Goal: Transaction & Acquisition: Download file/media

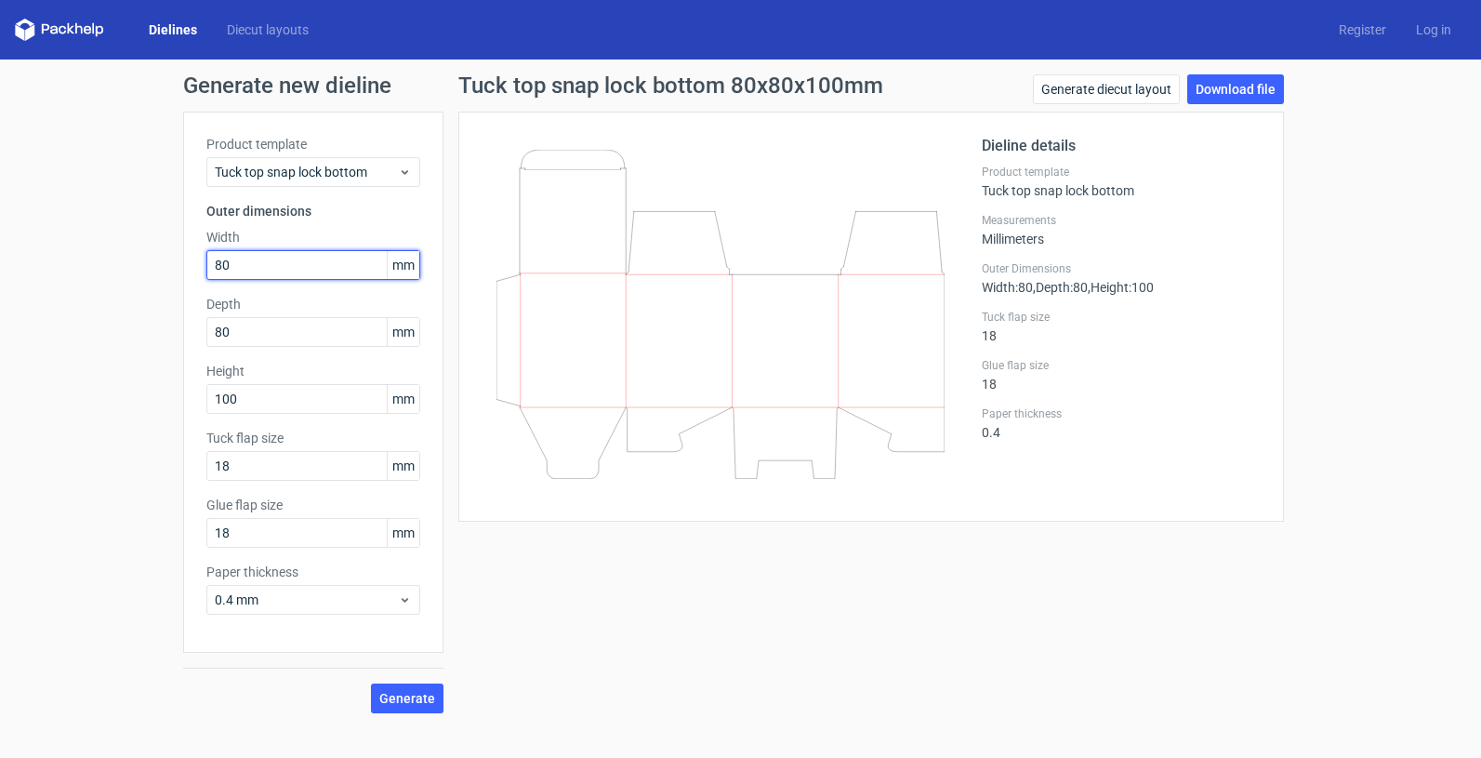
click at [324, 272] on input "80" at bounding box center [313, 265] width 214 height 30
drag, startPoint x: 312, startPoint y: 265, endPoint x: 102, endPoint y: 263, distance: 209.2
click at [102, 263] on div "Generate new dieline Product template Tuck top snap lock bottom Outer dimension…" at bounding box center [740, 394] width 1481 height 669
type input "66"
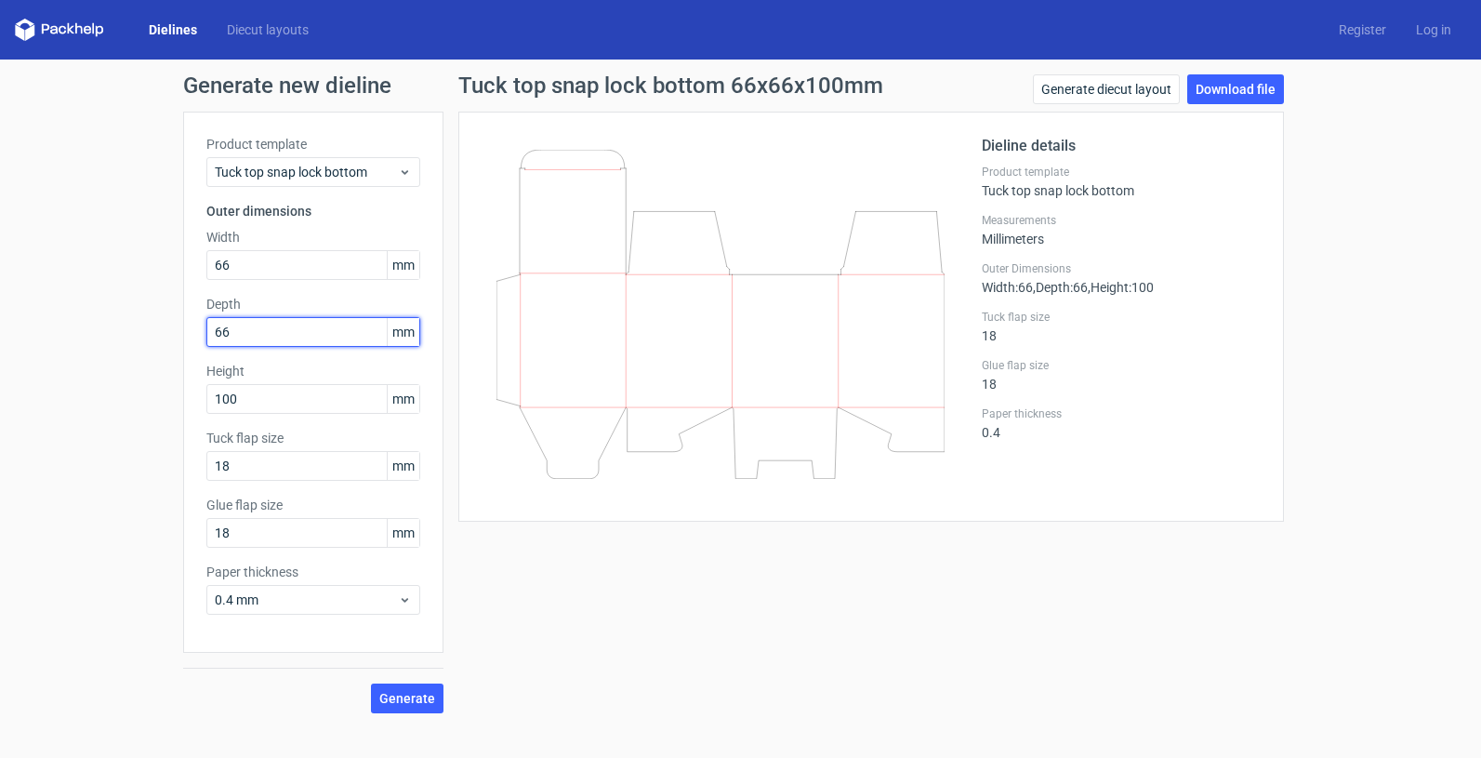
type input "66"
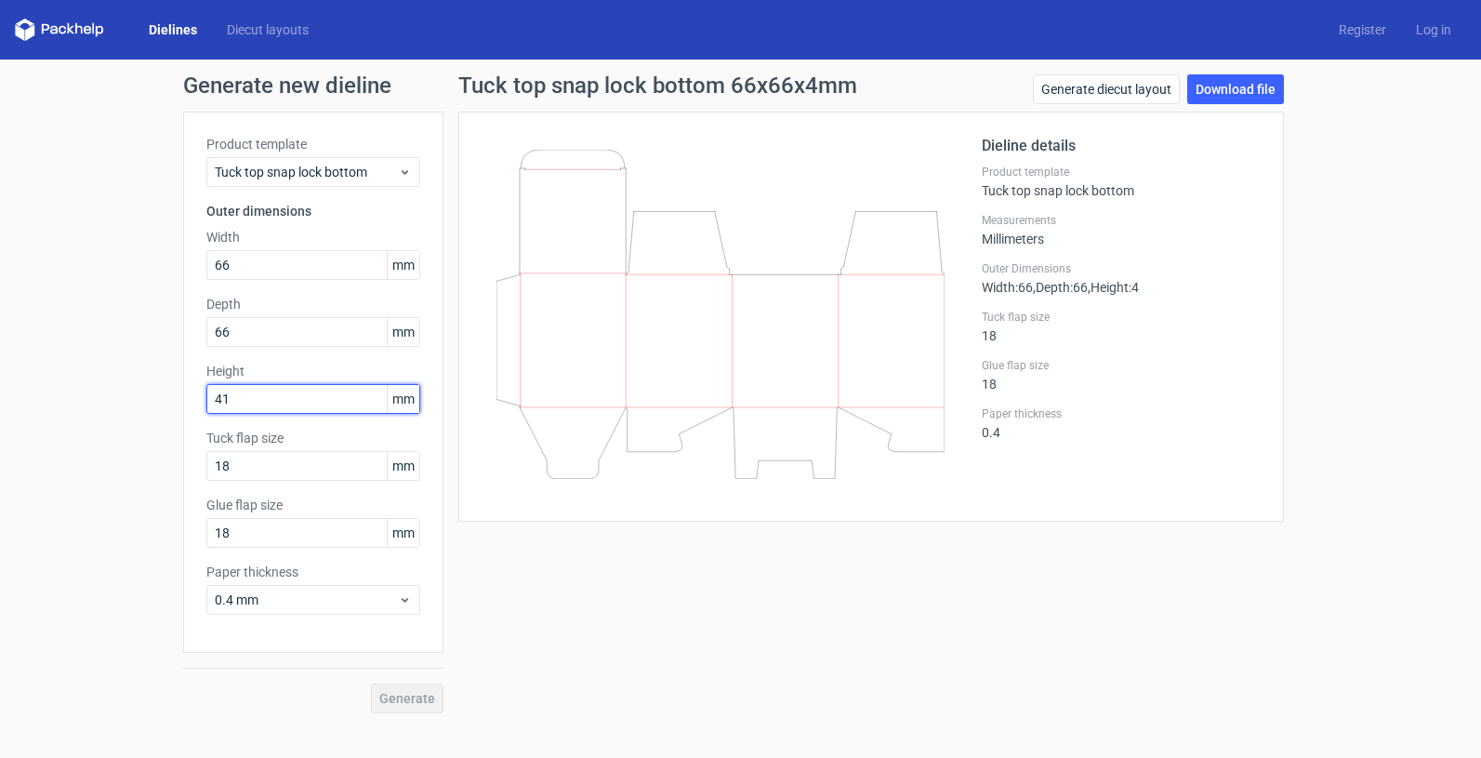
type input "41"
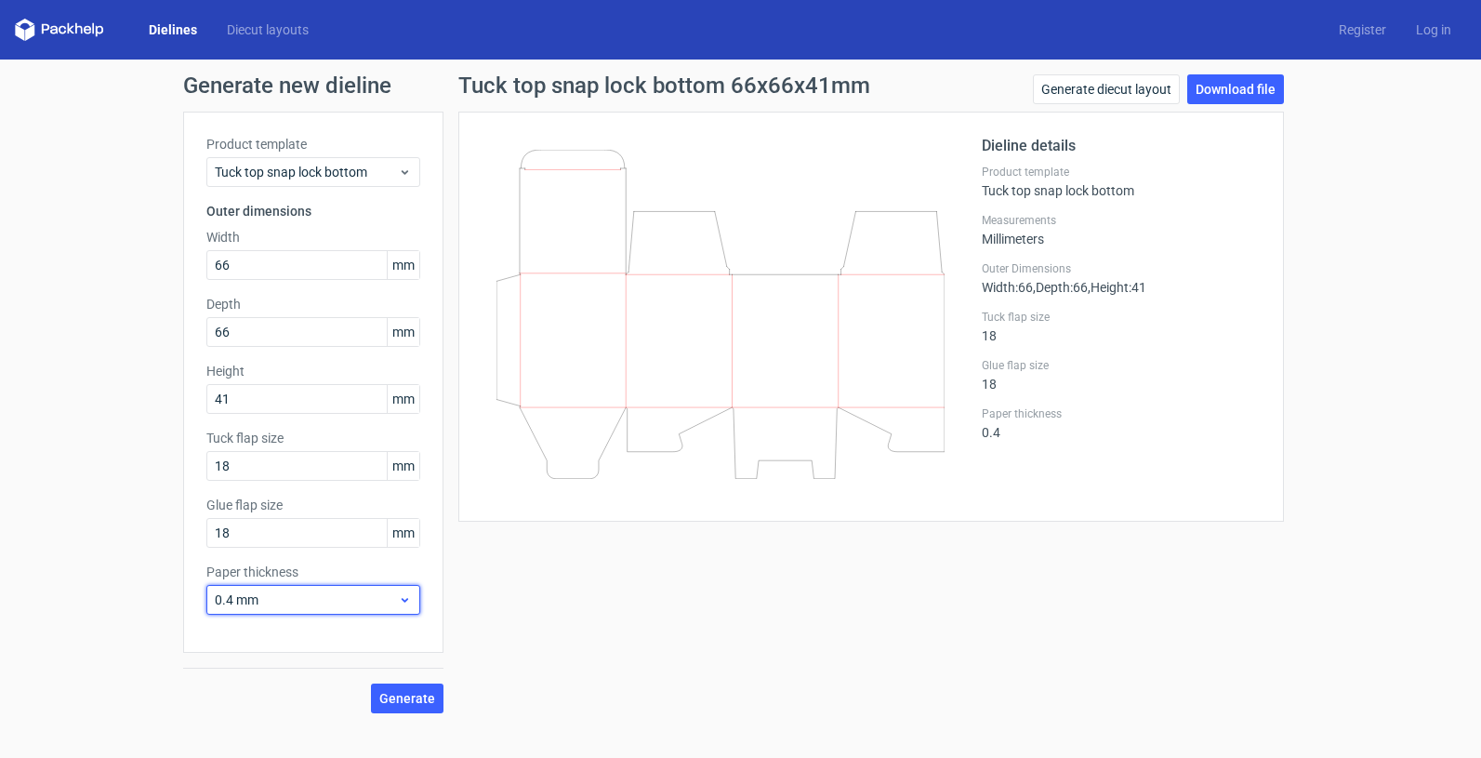
click at [331, 592] on span "0.4 mm" at bounding box center [306, 600] width 183 height 19
click at [396, 696] on span "Generate" at bounding box center [407, 698] width 56 height 13
click at [1239, 89] on link "Download file" at bounding box center [1236, 89] width 97 height 30
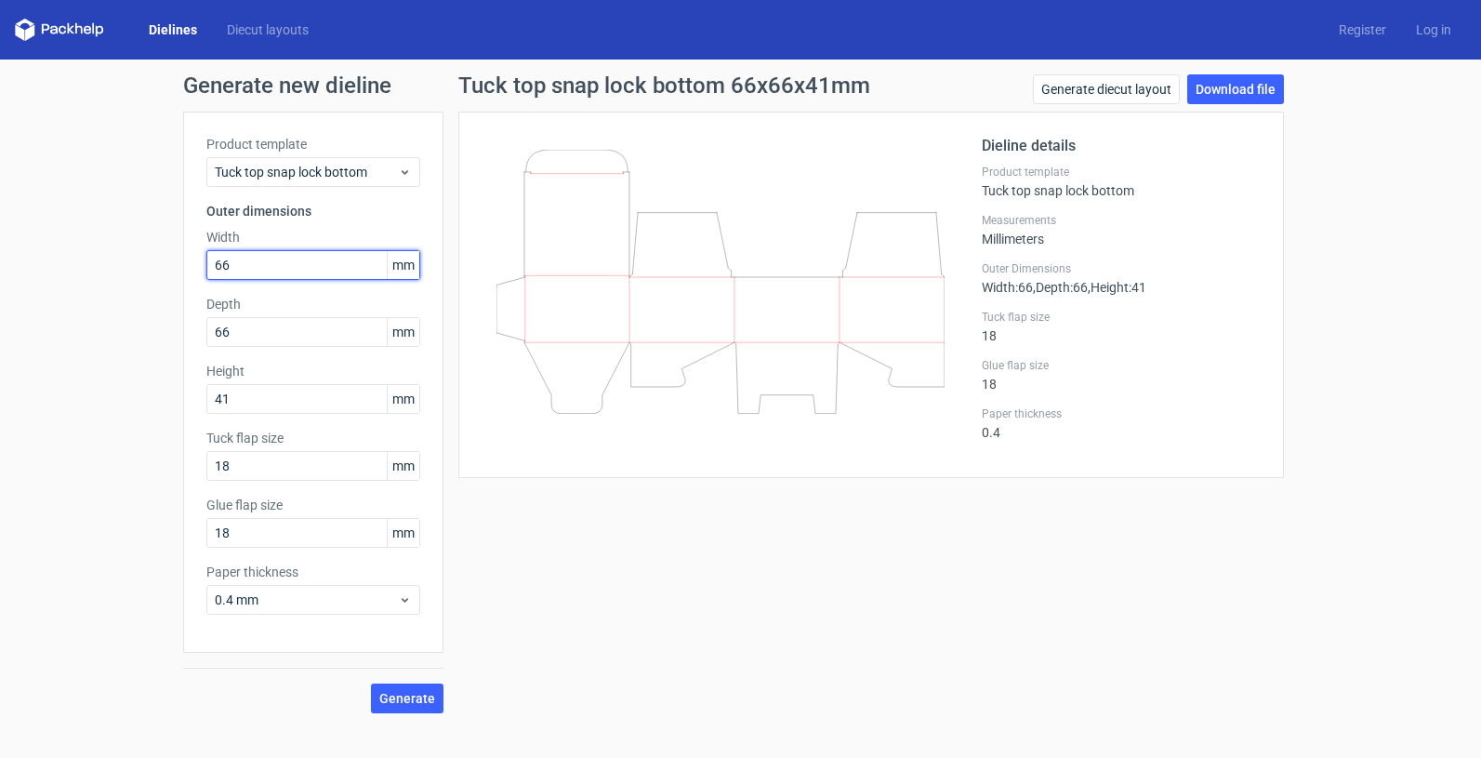
drag, startPoint x: 235, startPoint y: 264, endPoint x: 178, endPoint y: 256, distance: 58.3
click at [178, 256] on div "Generate new dieline Product template Tuck top snap lock bottom Outer dimension…" at bounding box center [740, 394] width 1481 height 669
type input "36"
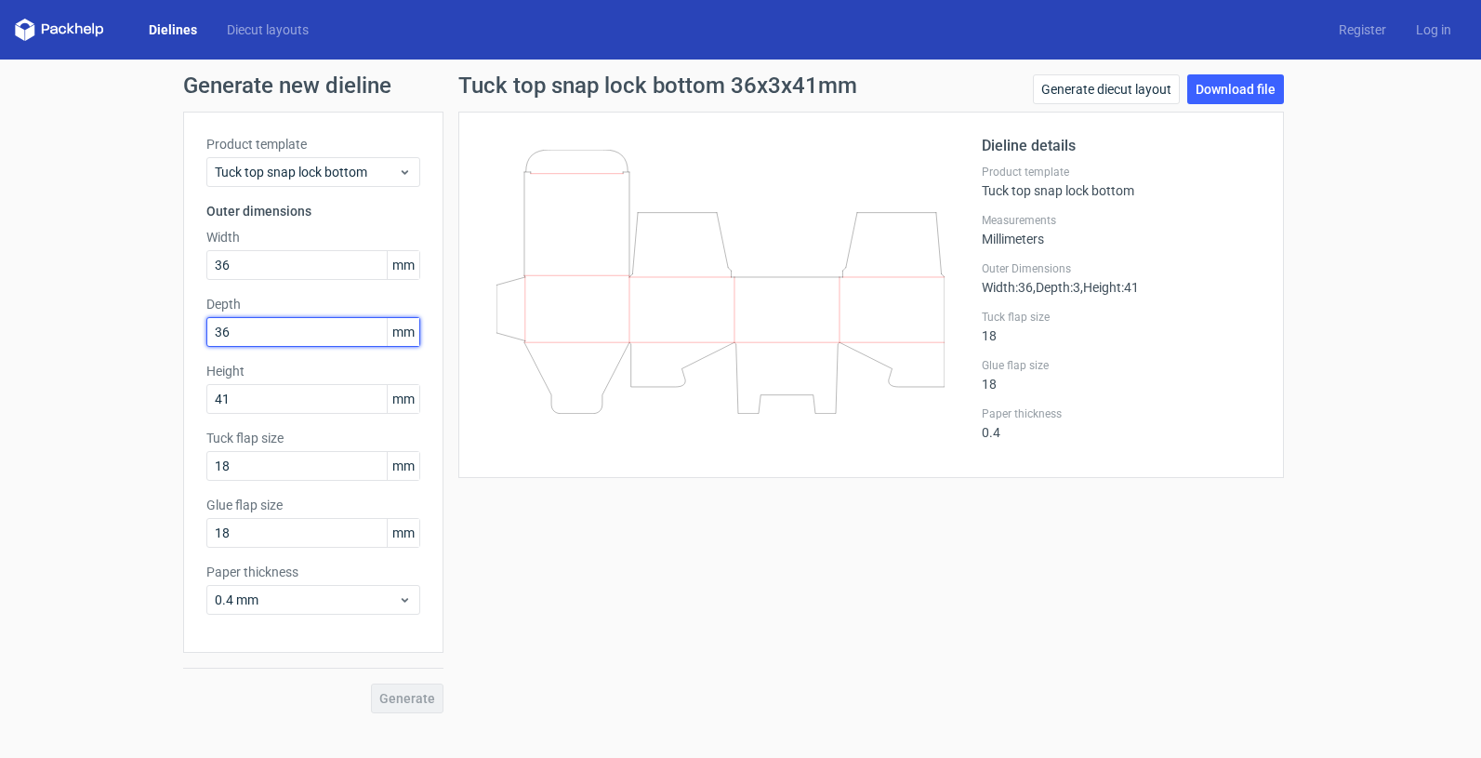
type input "36"
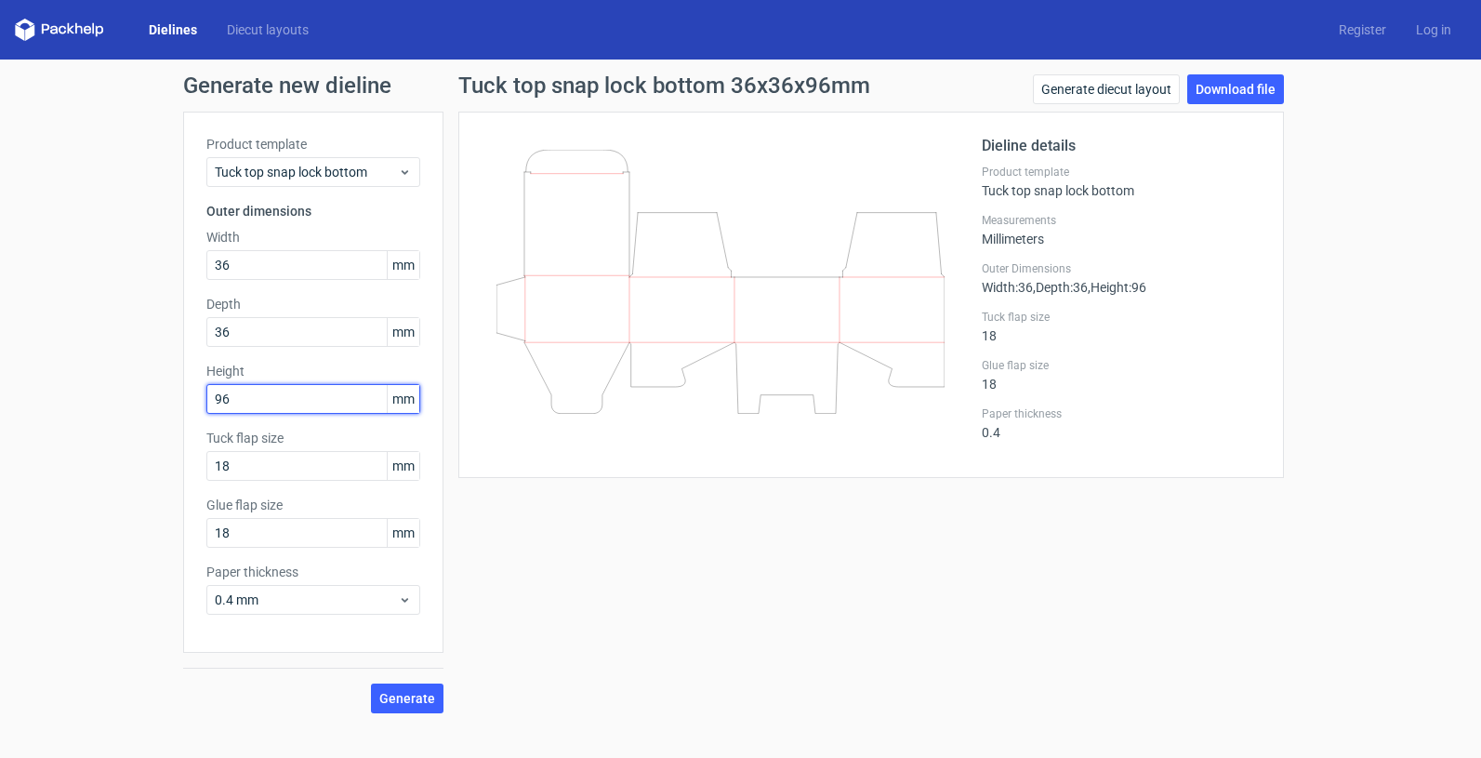
type input "96"
click at [408, 694] on span "Generate" at bounding box center [407, 698] width 56 height 13
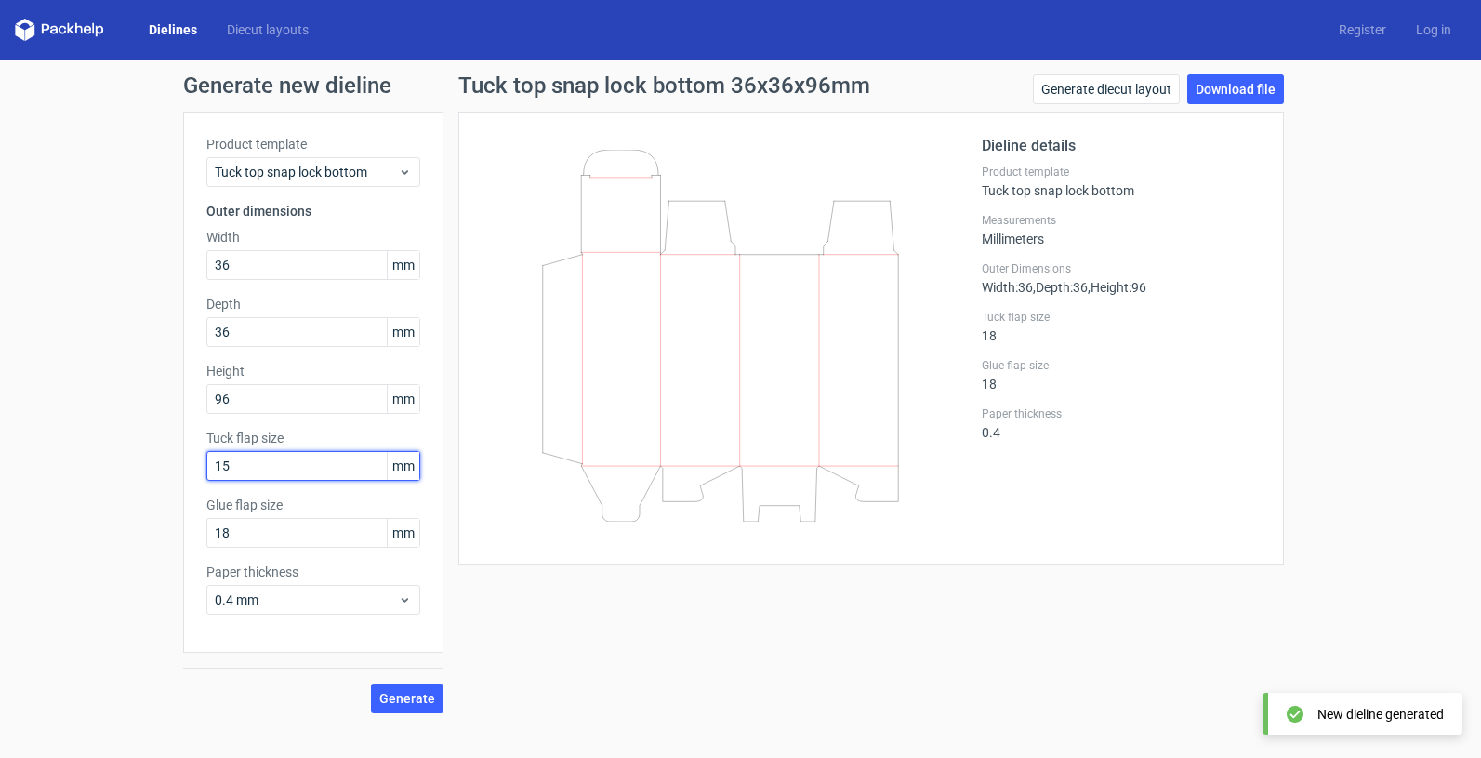
type input "15"
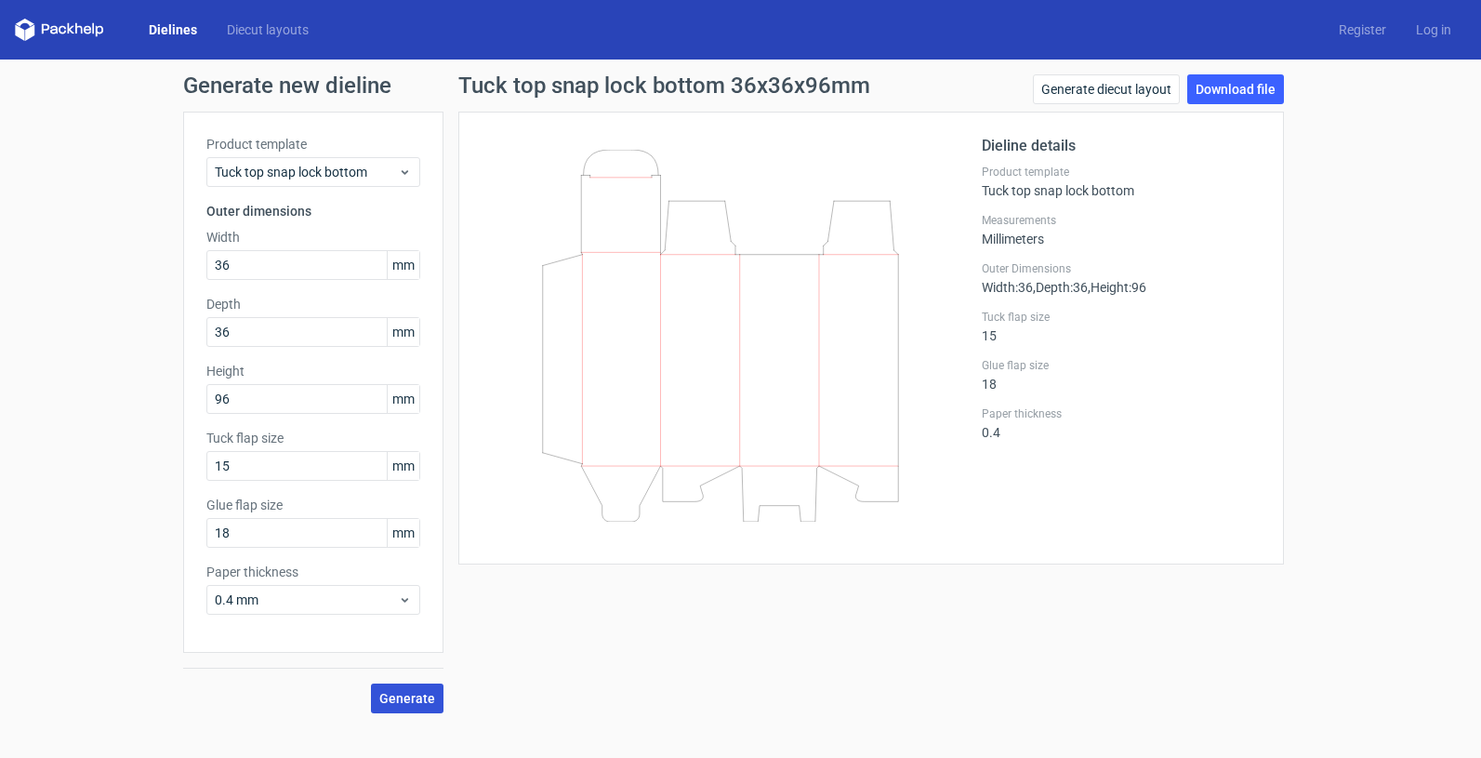
click at [395, 696] on span "Generate" at bounding box center [407, 698] width 56 height 13
click at [1227, 87] on link "Download file" at bounding box center [1236, 89] width 97 height 30
